Goal: Task Accomplishment & Management: Manage account settings

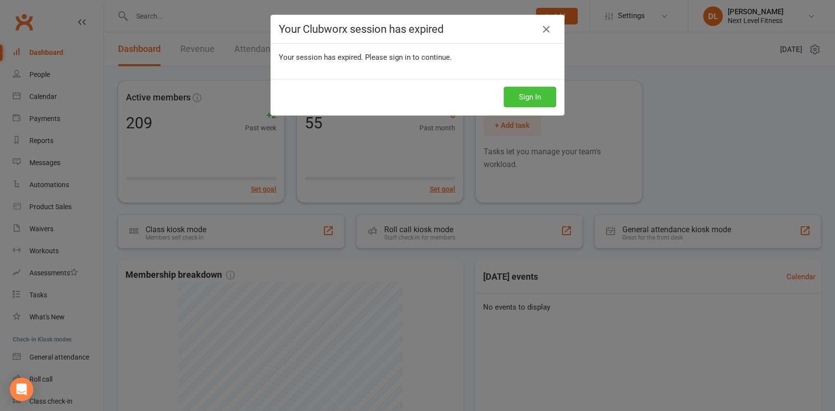
click at [521, 98] on button "Sign In" at bounding box center [530, 97] width 52 height 21
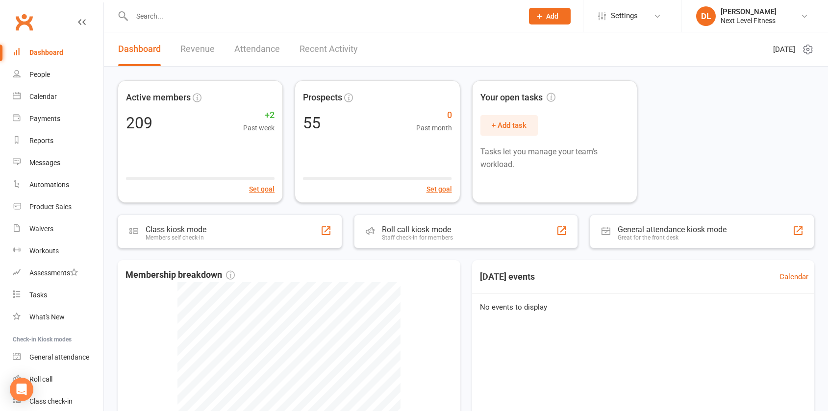
click at [150, 13] on input "text" at bounding box center [322, 16] width 387 height 14
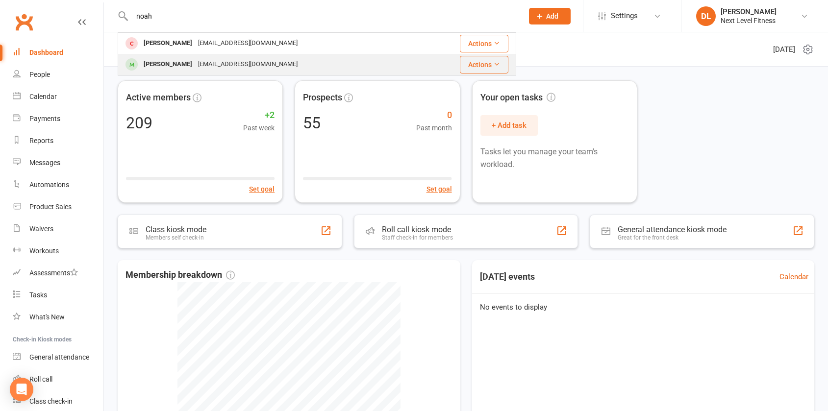
type input "noah"
click at [167, 62] on div "Noah Dalliston" at bounding box center [168, 64] width 54 height 14
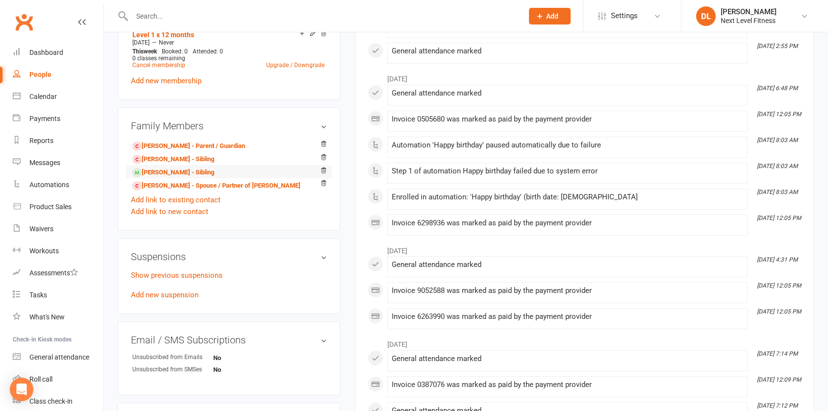
scroll to position [490, 0]
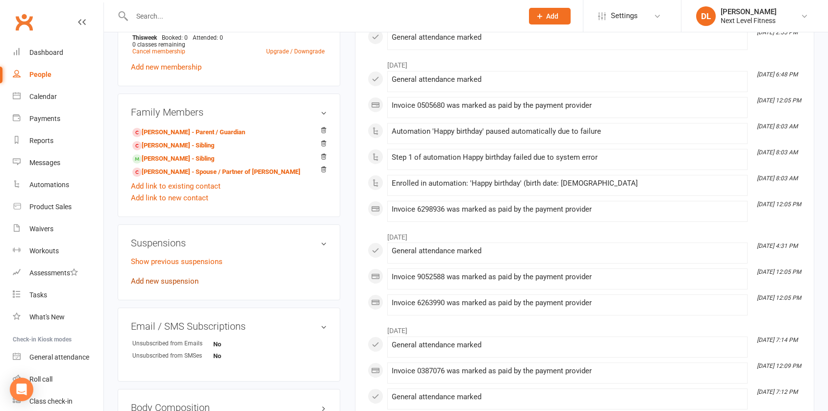
click at [179, 280] on link "Add new suspension" at bounding box center [165, 281] width 68 height 9
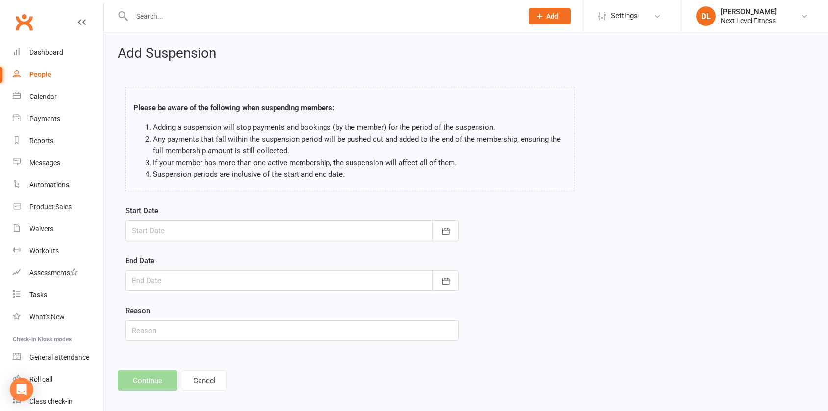
click at [182, 233] on div at bounding box center [291, 230] width 333 height 21
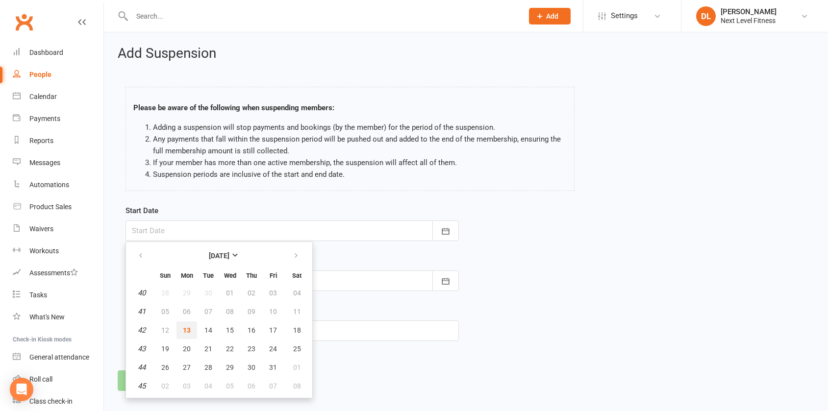
click at [188, 328] on span "13" at bounding box center [187, 330] width 8 height 8
type input "13 Oct 2025"
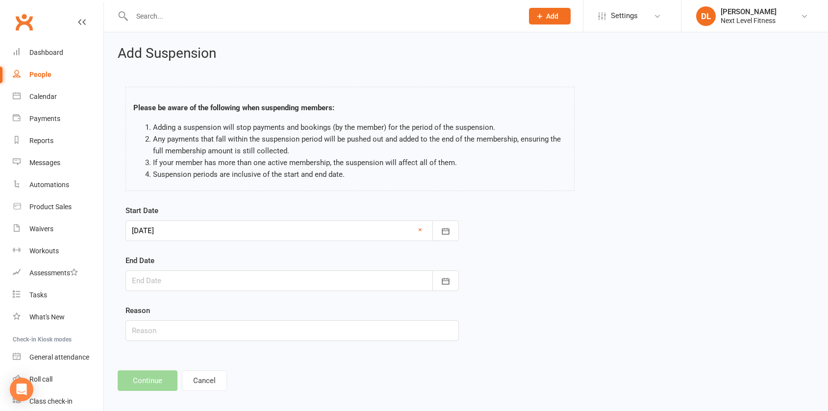
click at [179, 281] on div at bounding box center [291, 280] width 333 height 21
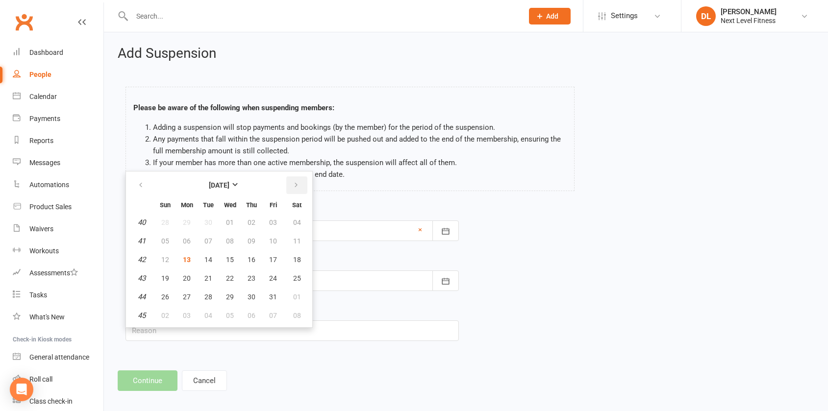
click at [292, 185] on button "button" at bounding box center [296, 185] width 21 height 18
click at [296, 296] on span "31" at bounding box center [297, 297] width 8 height 8
type input "31 Jan 2026"
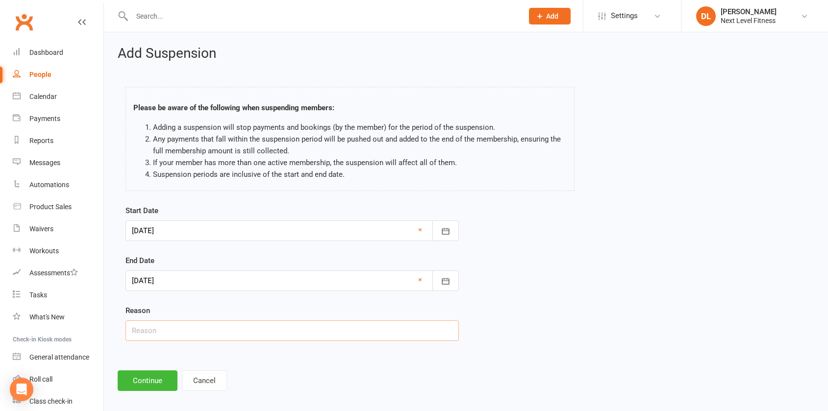
click at [174, 334] on input "text" at bounding box center [291, 330] width 333 height 21
type input "away"
click at [153, 382] on button "Continue" at bounding box center [148, 380] width 60 height 21
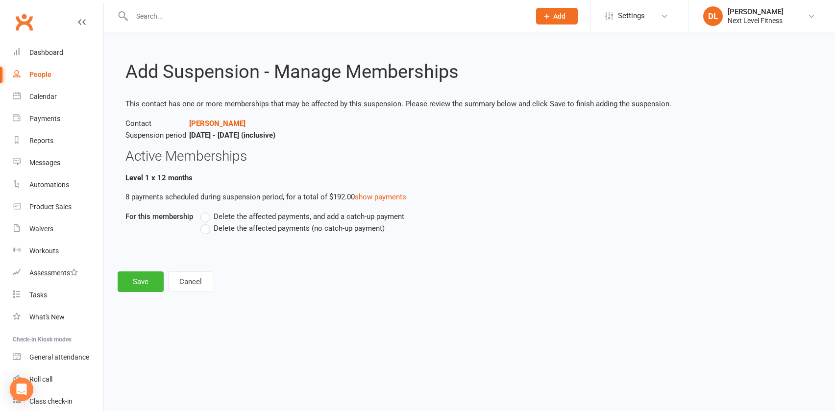
click at [206, 228] on label "Delete the affected payments (no catch-up payment)" at bounding box center [292, 228] width 184 height 12
click at [206, 222] on input "Delete the affected payments (no catch-up payment)" at bounding box center [203, 222] width 6 height 0
click at [147, 280] on button "Save" at bounding box center [141, 281] width 46 height 21
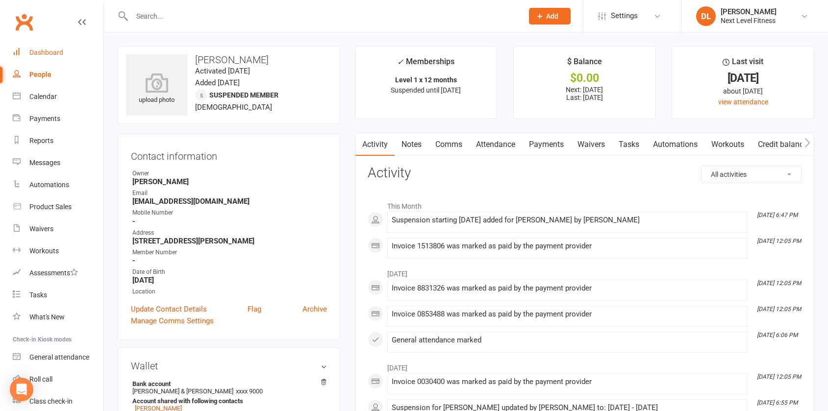
click at [41, 56] on div "Dashboard" at bounding box center [46, 53] width 34 height 8
